Goal: Information Seeking & Learning: Find specific page/section

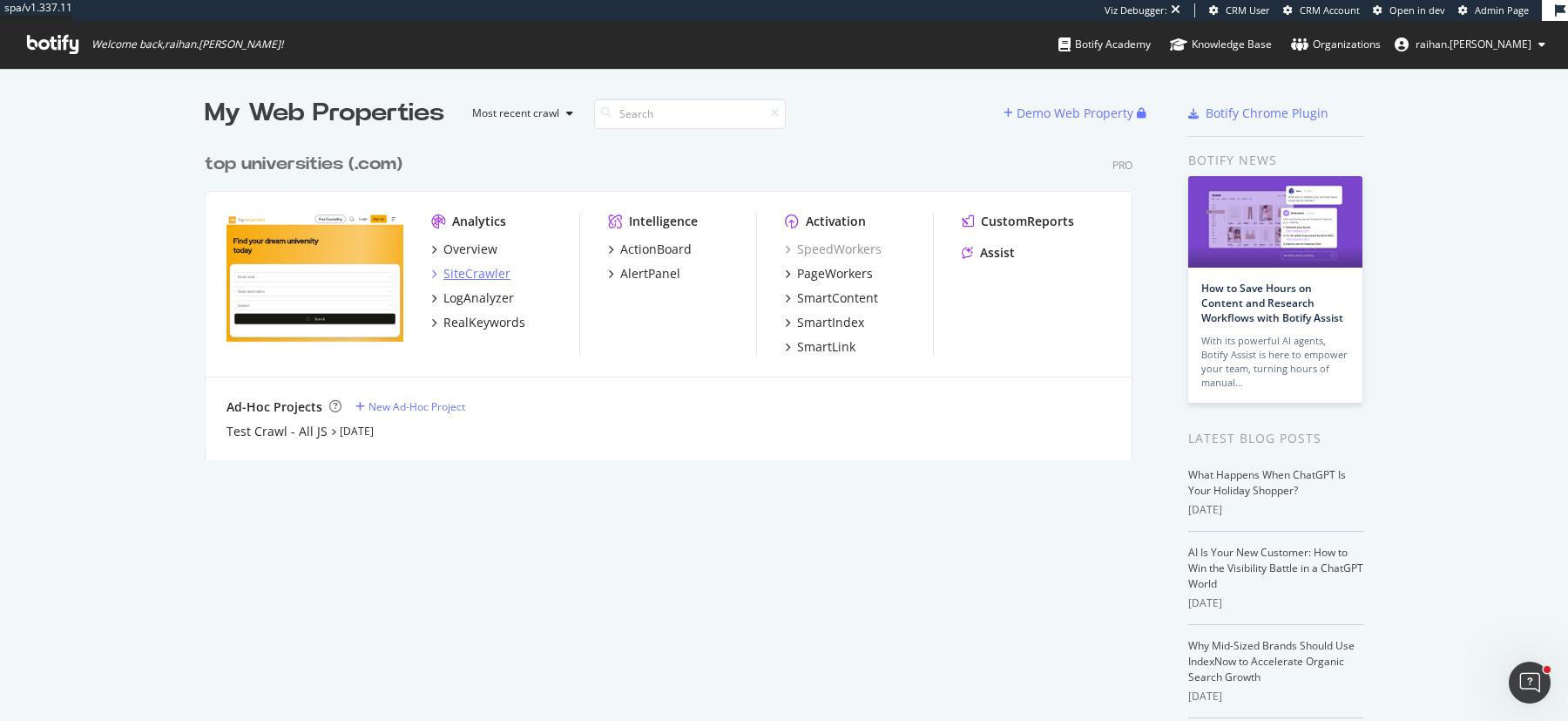
click at [477, 273] on div "SiteCrawler" at bounding box center [476, 274] width 67 height 18
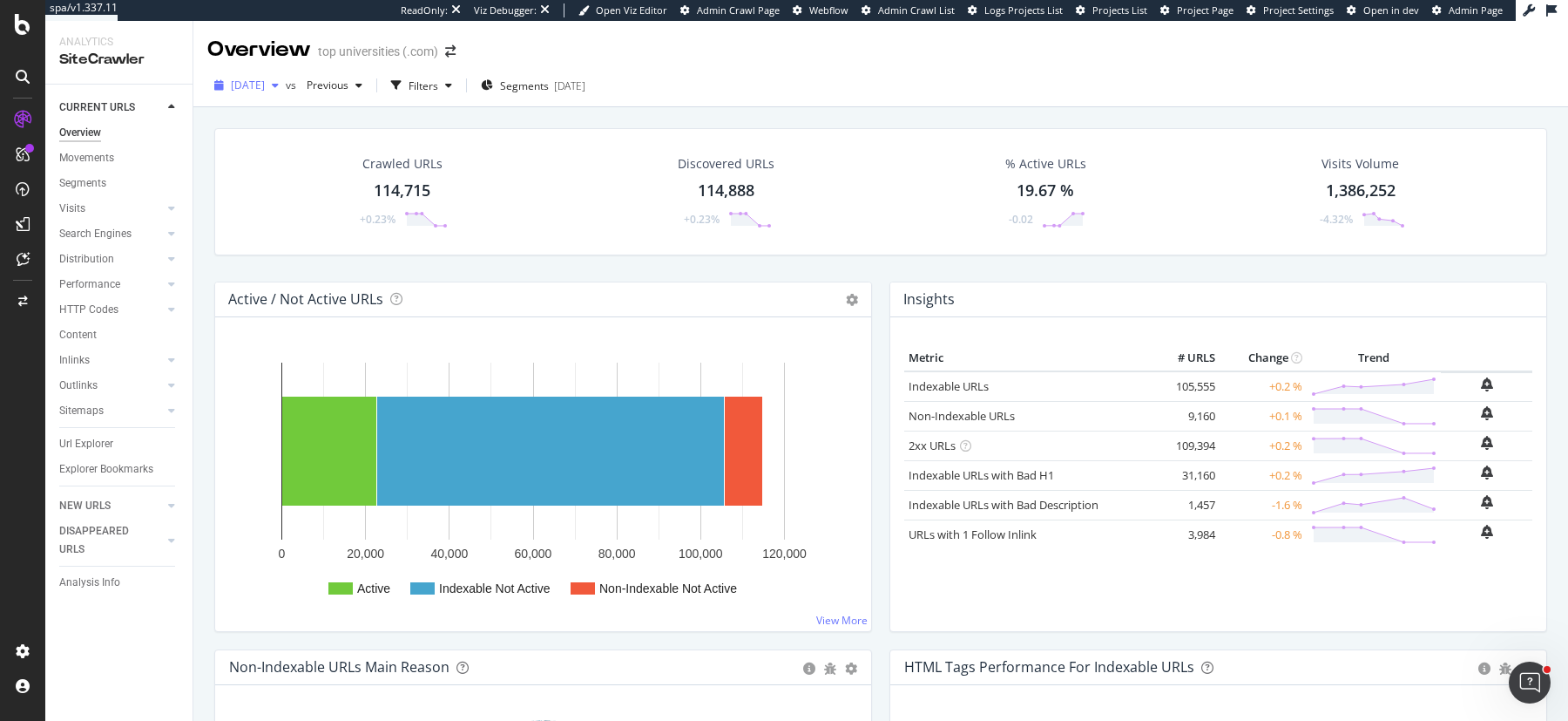
click at [265, 90] on span "[DATE]" at bounding box center [247, 84] width 34 height 15
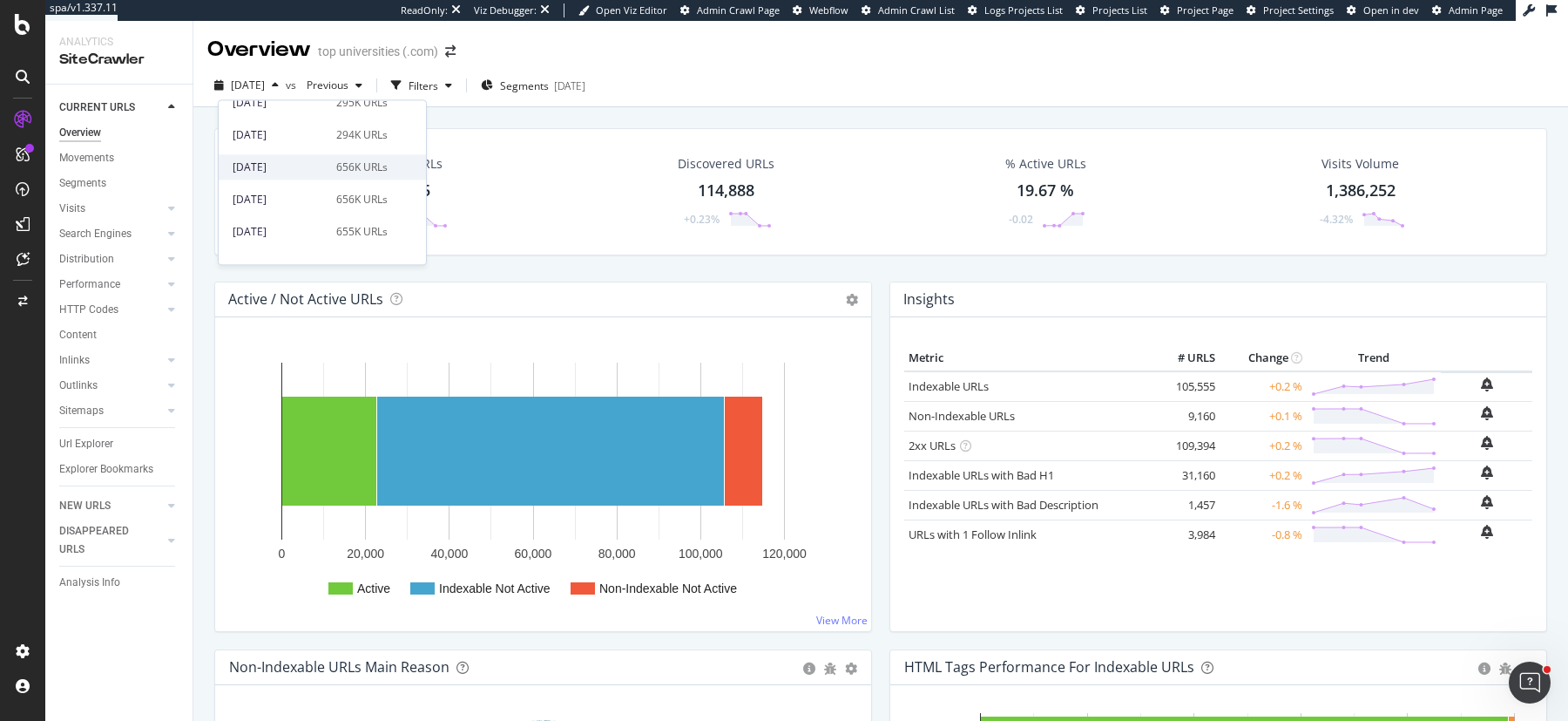
click at [339, 160] on div "656K URLs" at bounding box center [361, 167] width 51 height 16
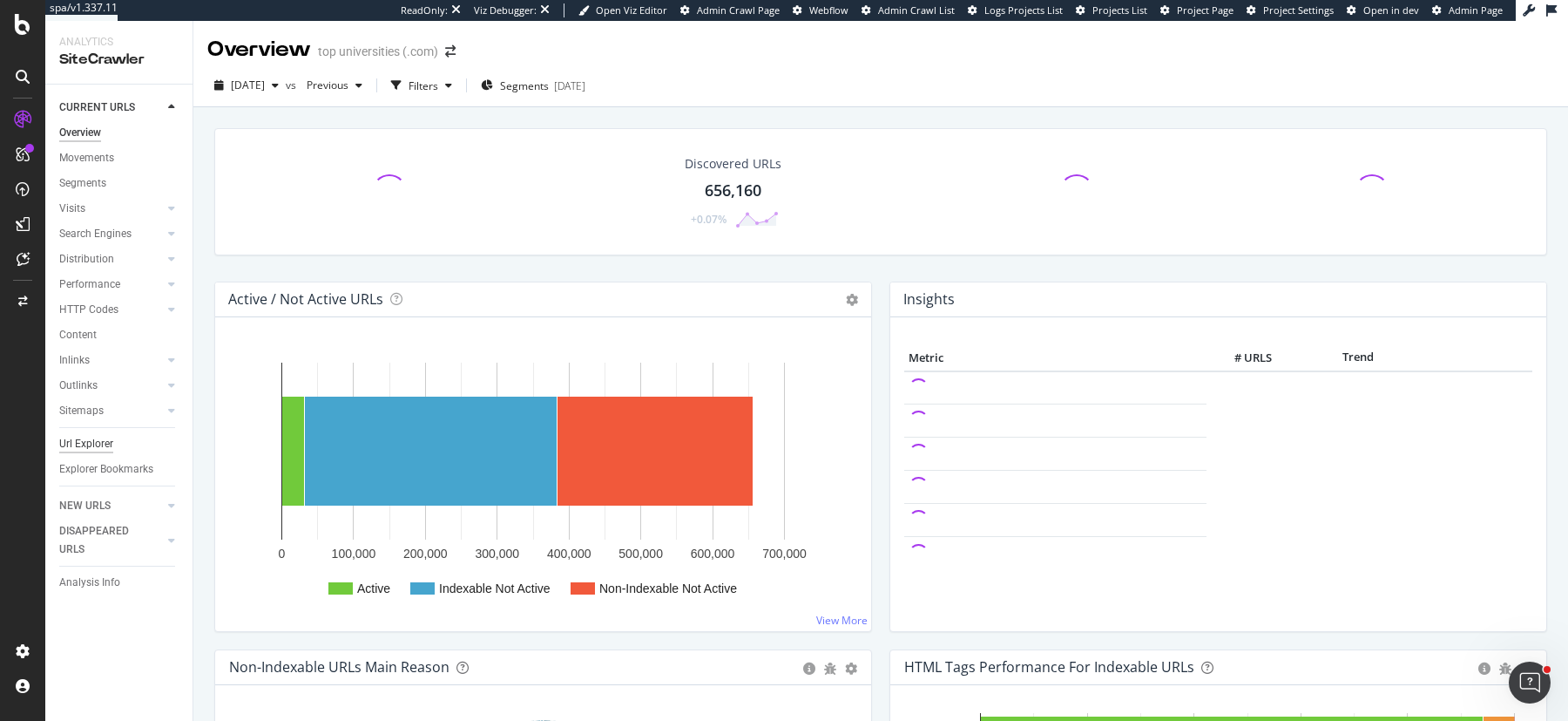
click at [104, 435] on div "Url Explorer" at bounding box center [85, 444] width 54 height 19
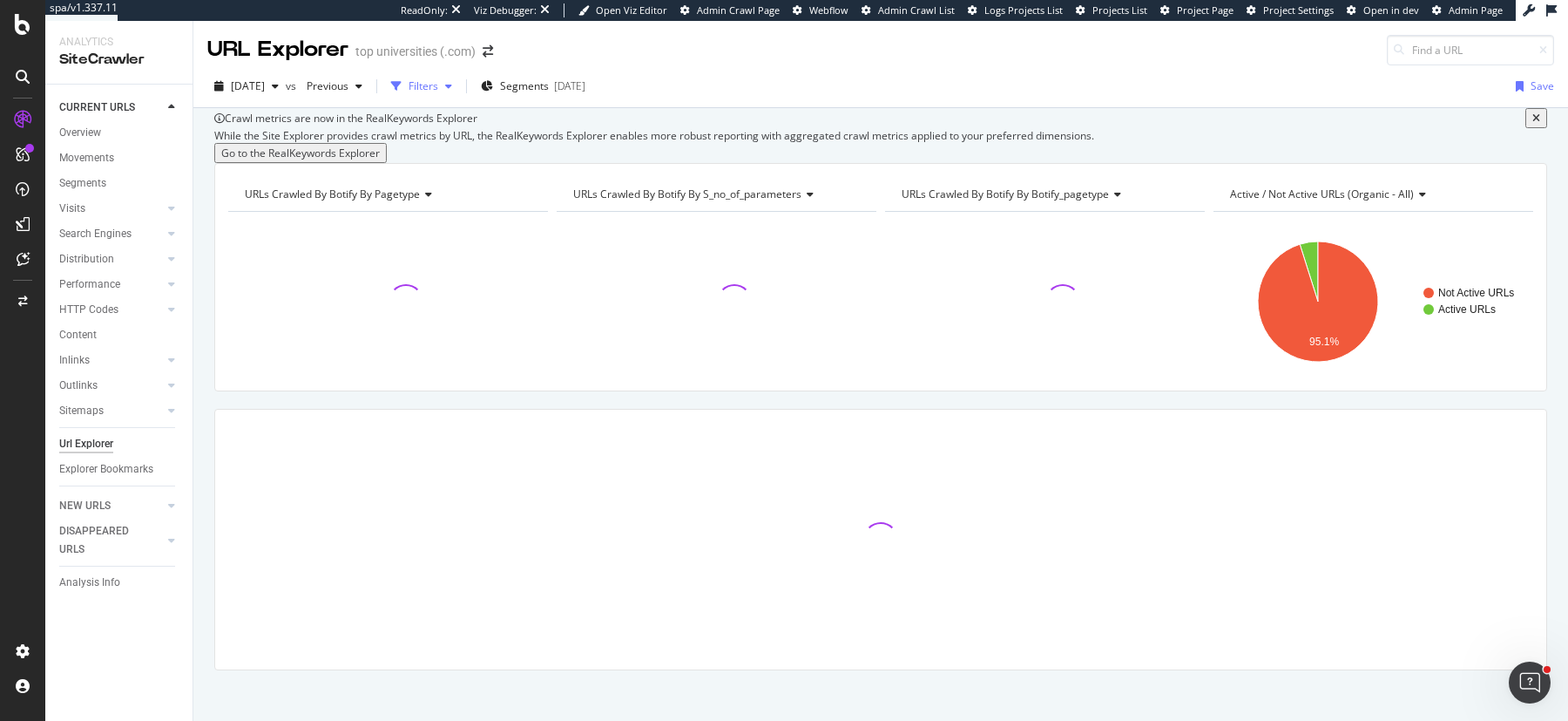
click at [453, 96] on div "Filters" at bounding box center [421, 86] width 75 height 27
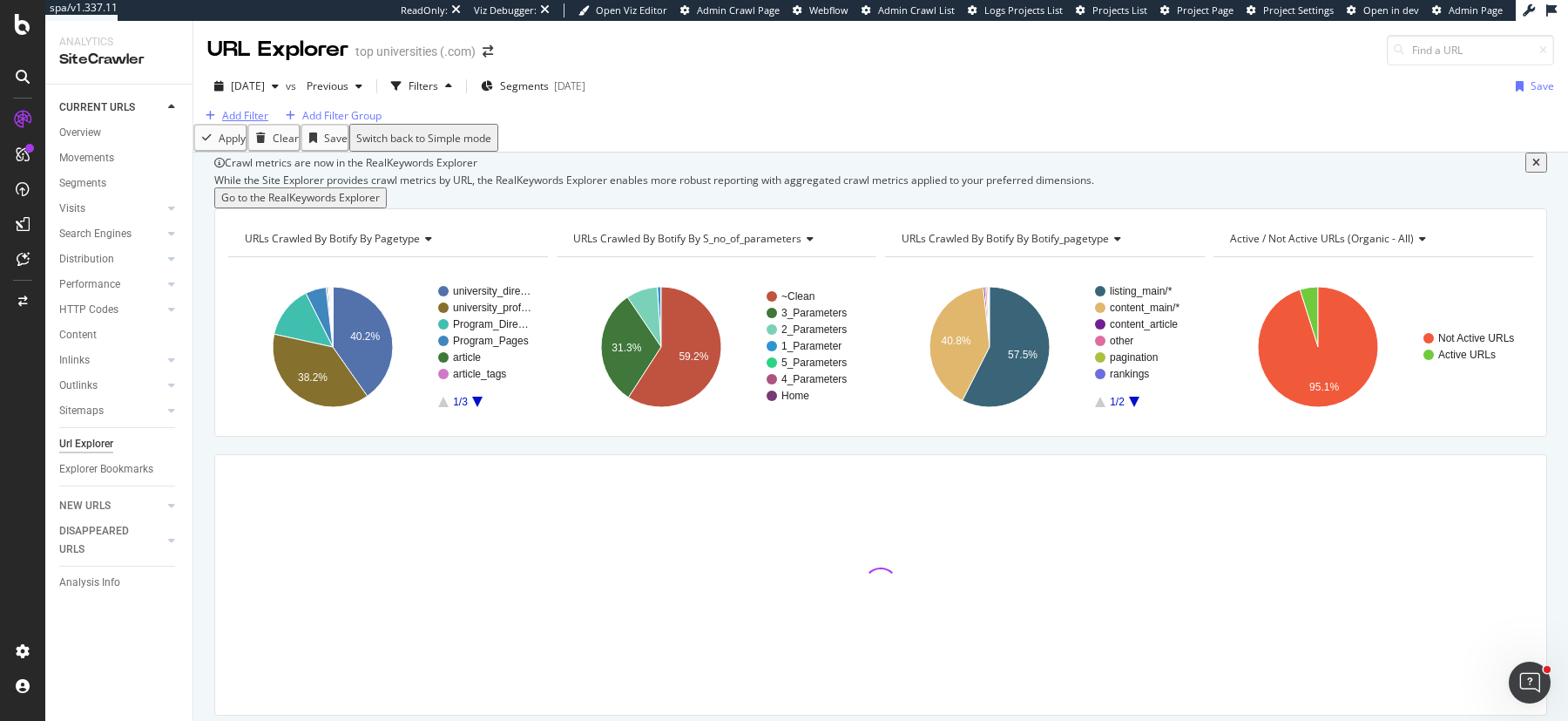
click at [242, 123] on div "Add Filter" at bounding box center [244, 115] width 46 height 15
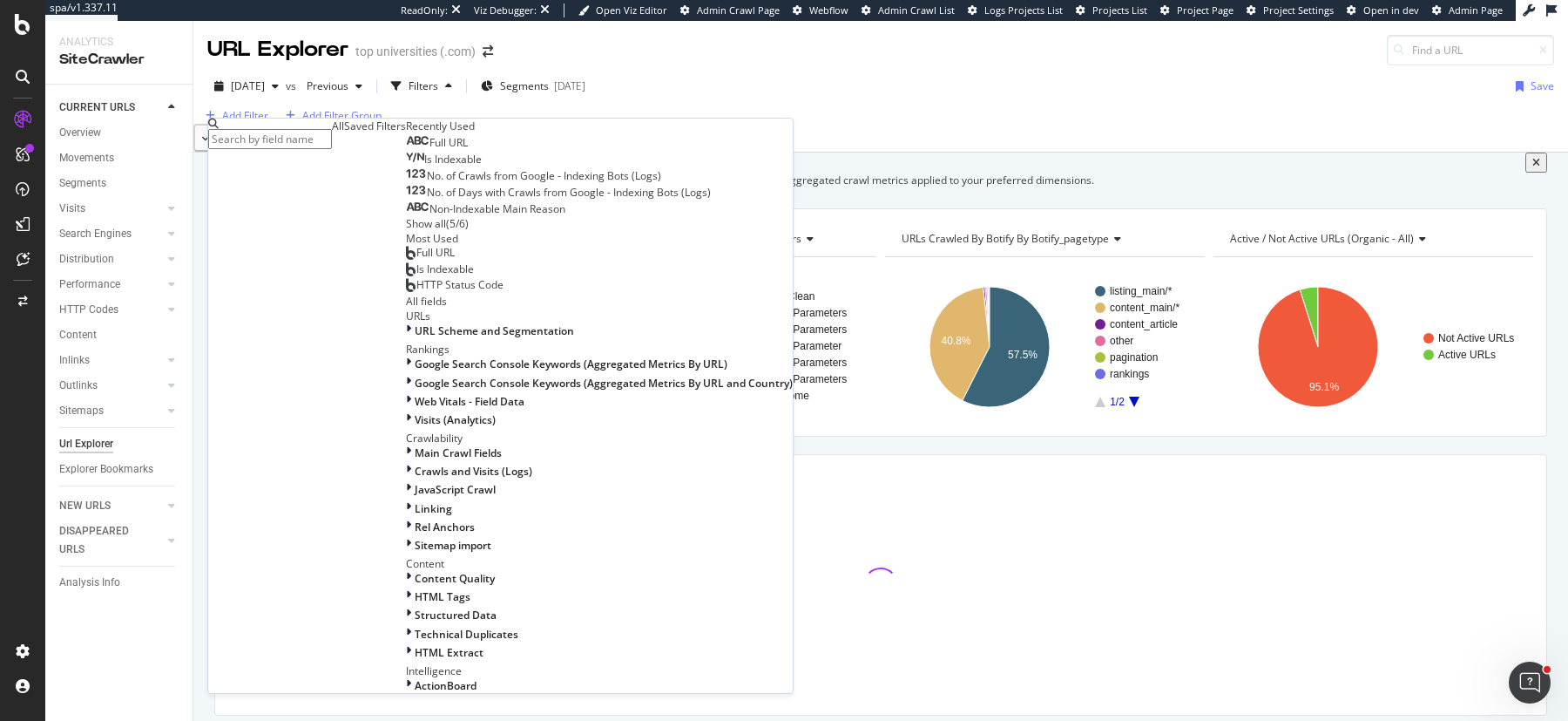
click at [429, 150] on span "Full URL" at bounding box center [448, 141] width 38 height 15
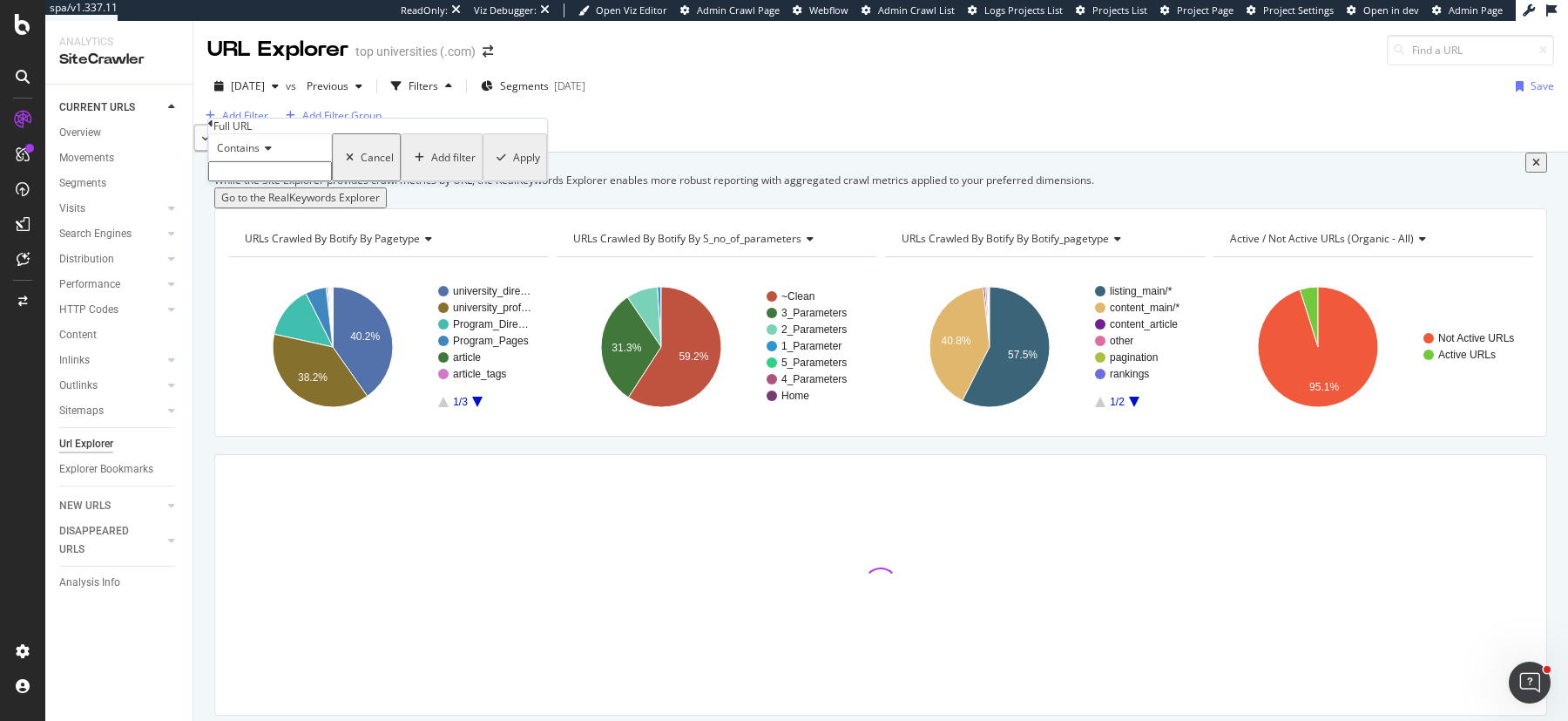
click at [325, 182] on input "text" at bounding box center [270, 171] width 124 height 20
type input "?"
drag, startPoint x: 403, startPoint y: 236, endPoint x: 1113, endPoint y: 0, distance: 748.2
click at [512, 170] on div "Apply" at bounding box center [524, 162] width 27 height 15
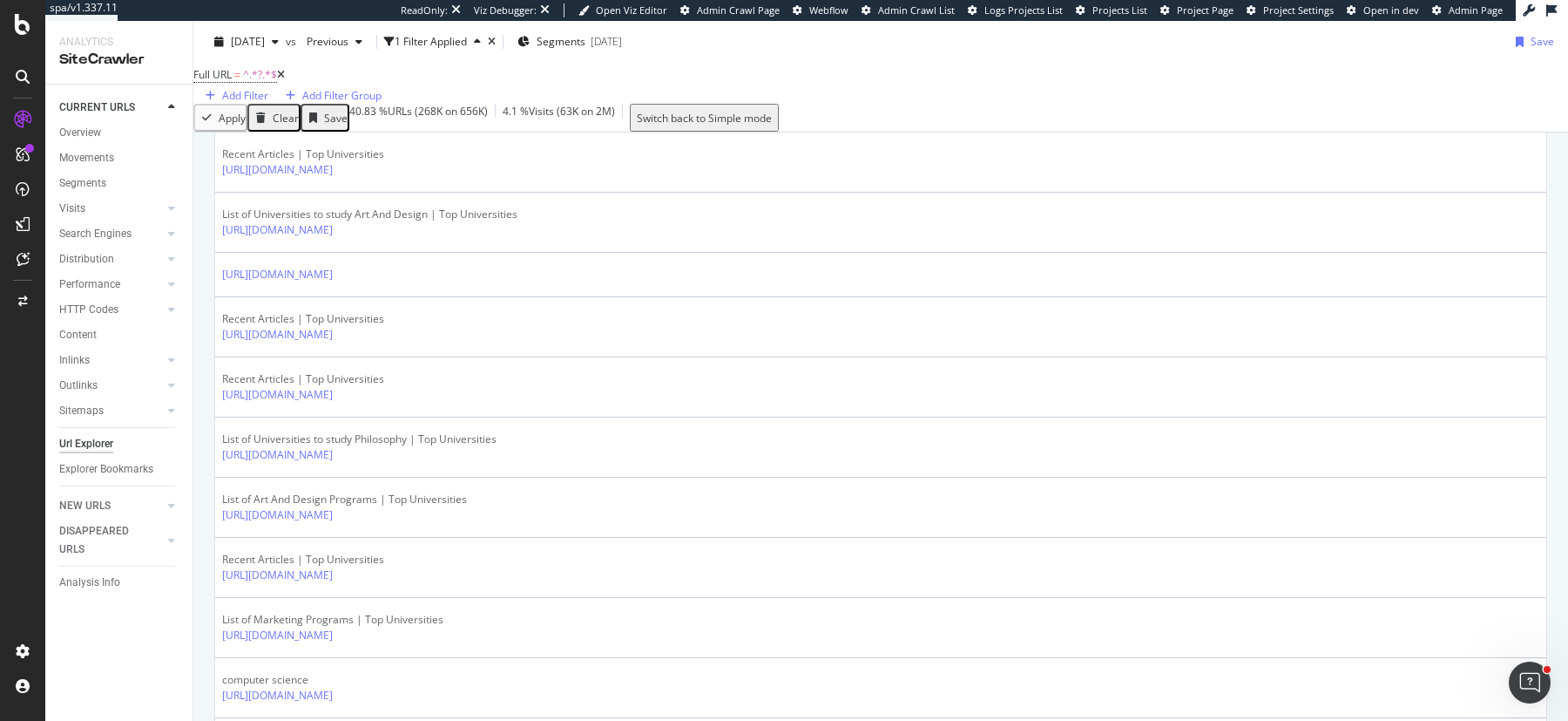
scroll to position [2637, 0]
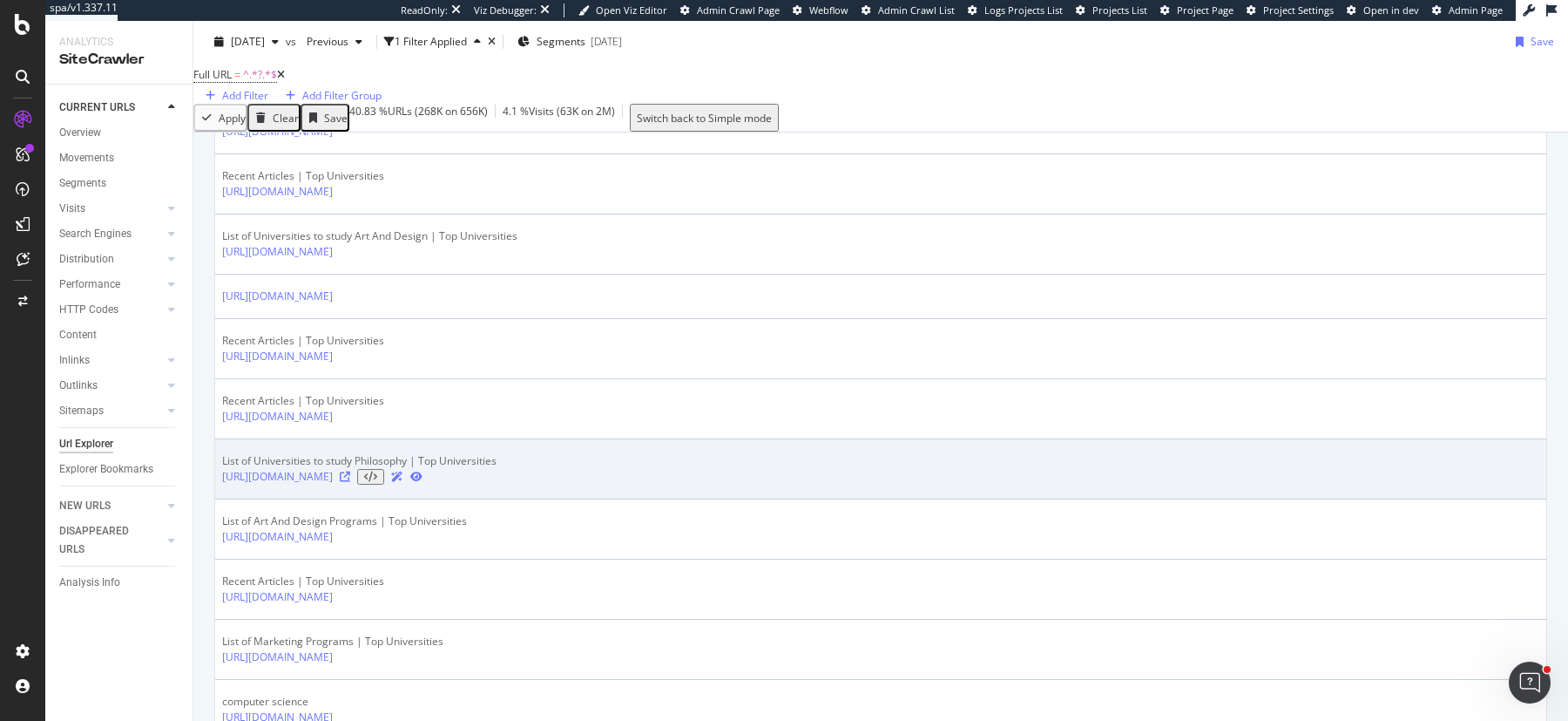
click at [351, 471] on icon at bounding box center [345, 476] width 11 height 11
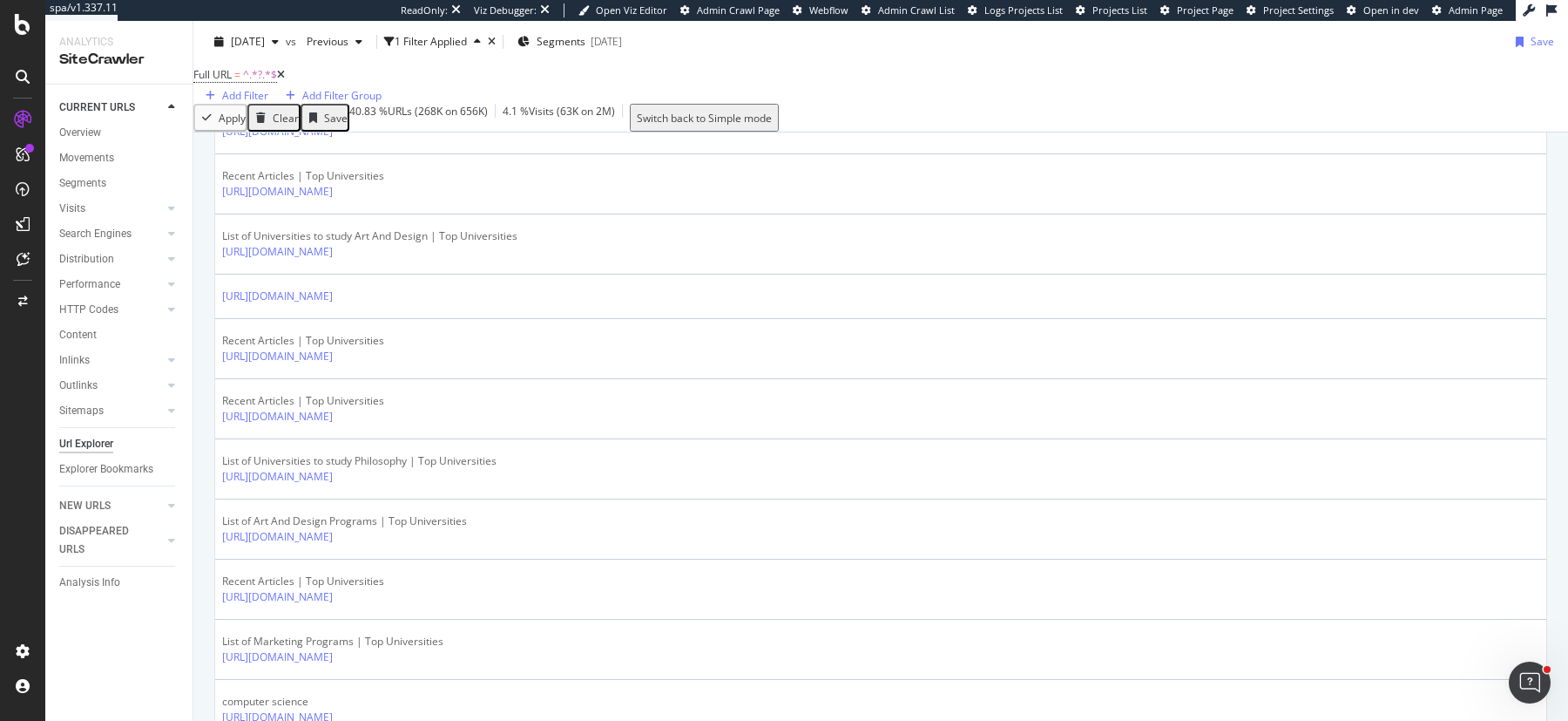
click at [1200, 56] on div "[DATE] vs Previous 1 Filter Applied Segments [DATE] Save" at bounding box center [881, 44] width 1375 height 34
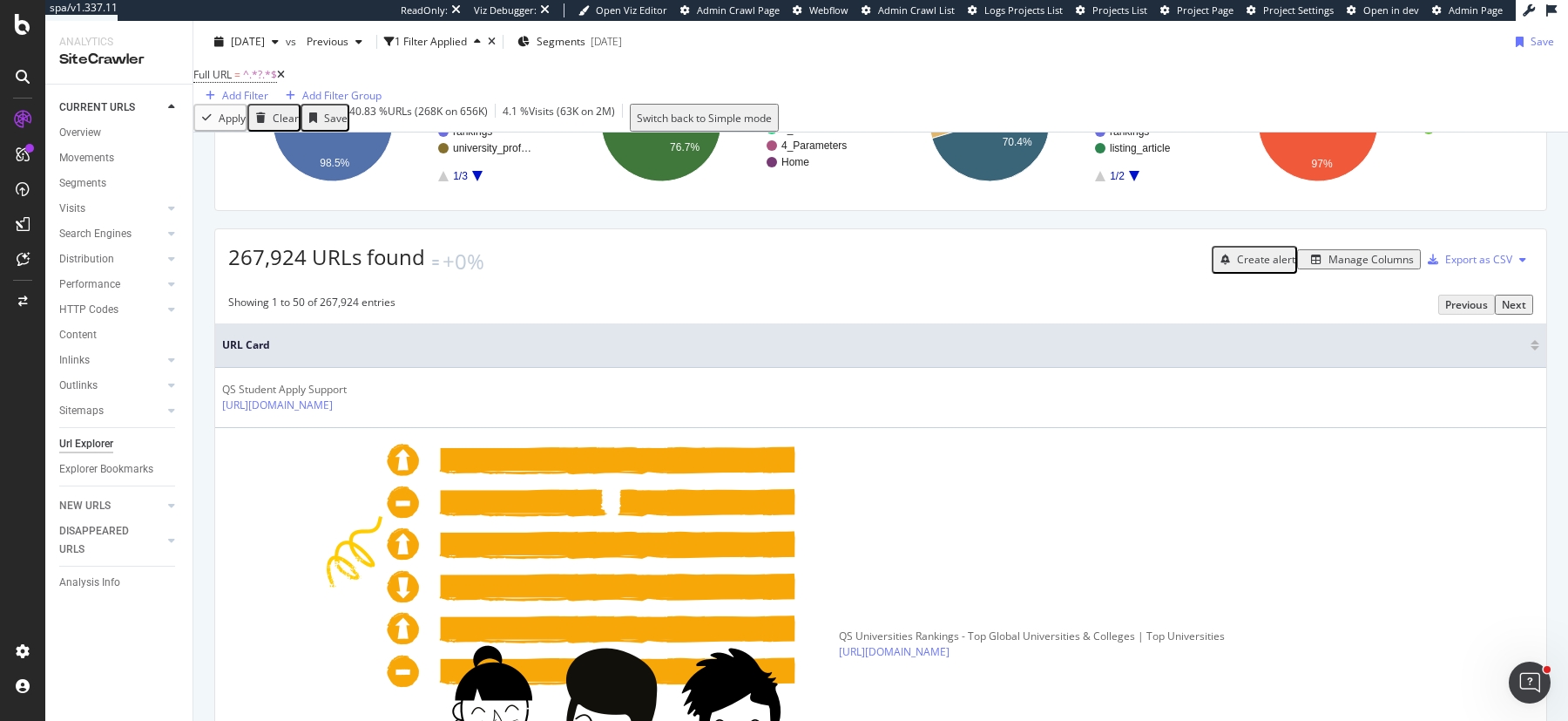
scroll to position [0, 0]
